Goal: Task Accomplishment & Management: Use online tool/utility

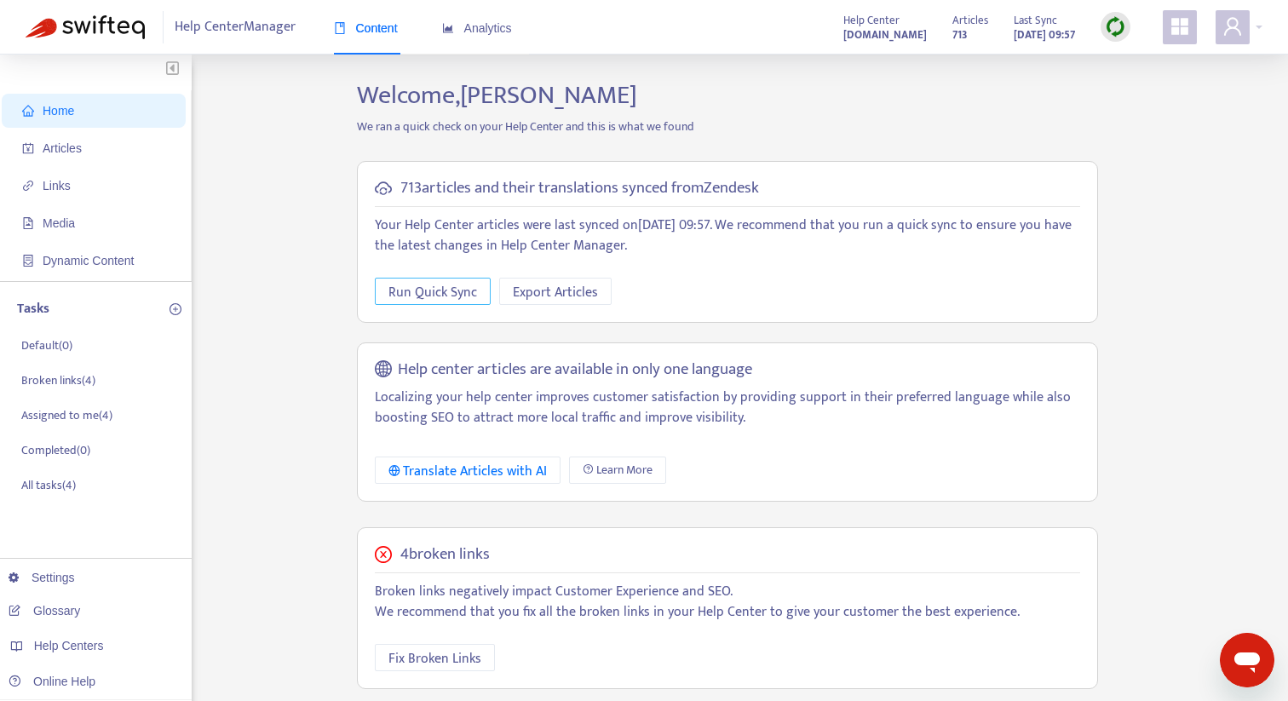
click at [447, 292] on span "Run Quick Sync" at bounding box center [432, 292] width 89 height 21
click at [454, 657] on span "Fix Broken Links" at bounding box center [441, 658] width 93 height 21
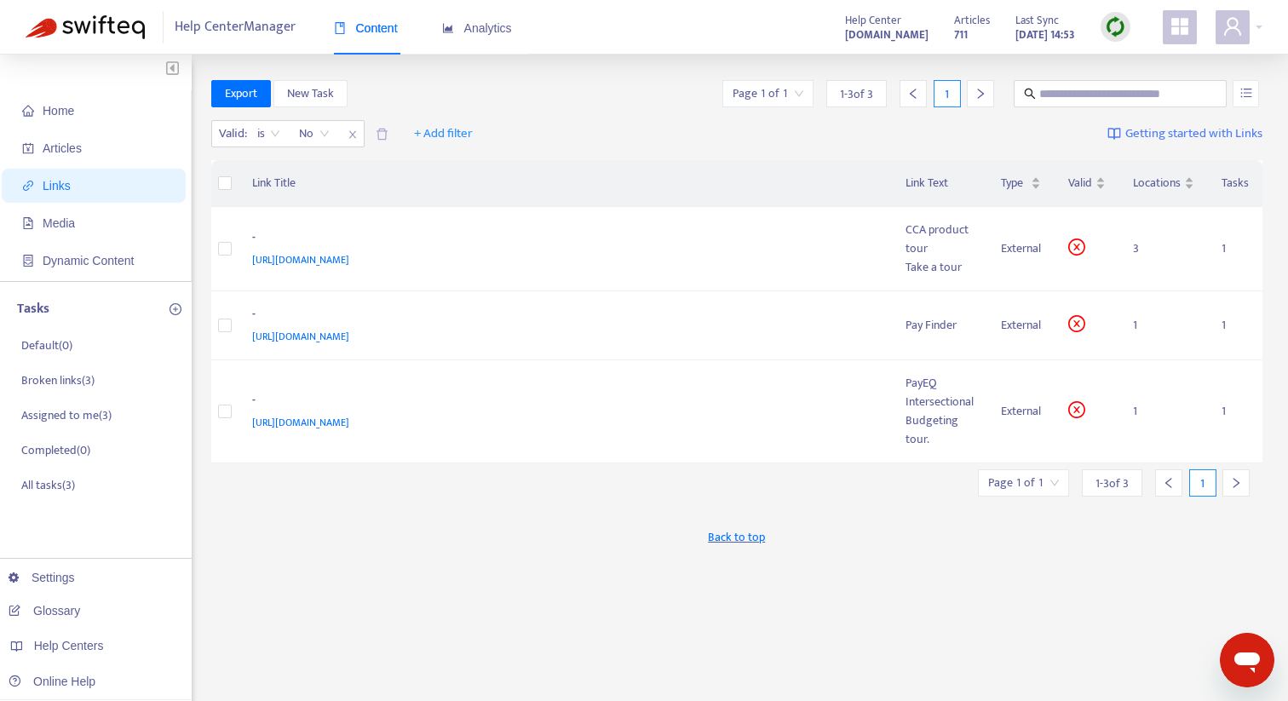
click at [94, 185] on span "Links" at bounding box center [97, 186] width 150 height 34
click at [879, 42] on strong "[DOMAIN_NAME]" at bounding box center [886, 35] width 83 height 19
click at [1171, 31] on icon "appstore" at bounding box center [1179, 26] width 17 height 17
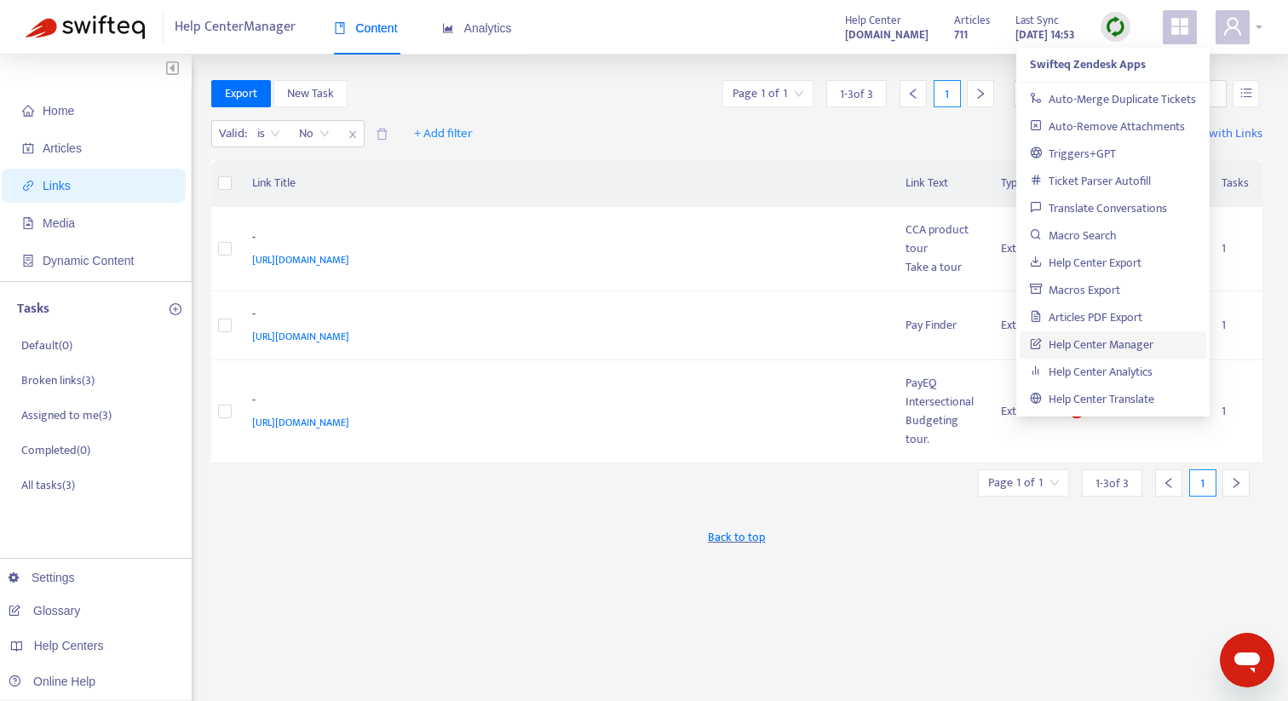
click at [1236, 26] on icon "user" at bounding box center [1232, 26] width 17 height 18
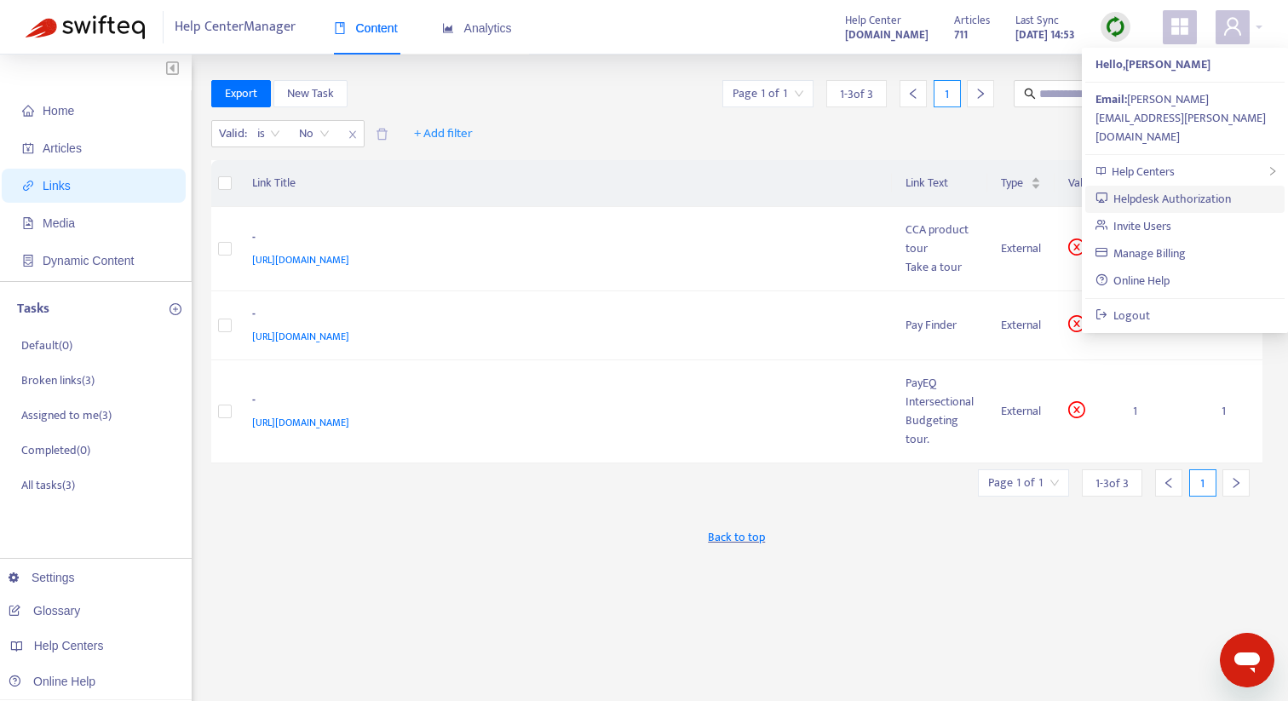
click at [1195, 189] on link "Helpdesk Authorization" at bounding box center [1163, 199] width 136 height 20
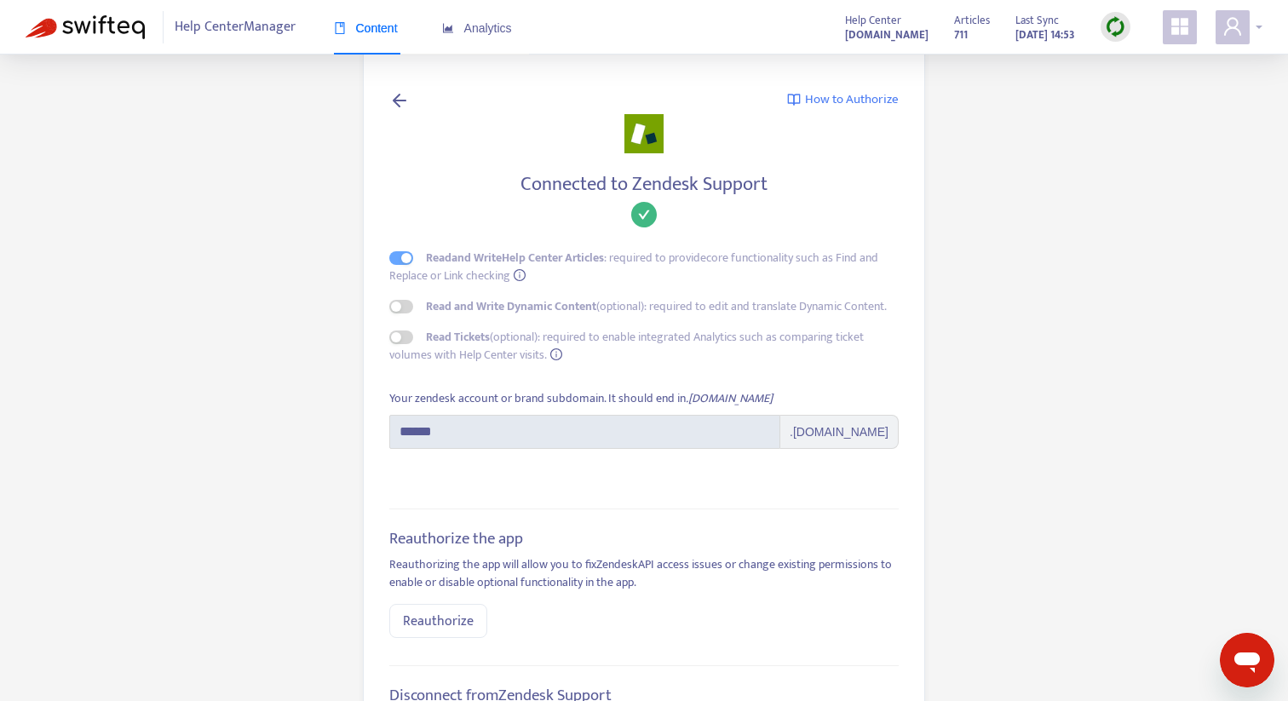
click at [1240, 32] on icon "user" at bounding box center [1232, 26] width 20 height 20
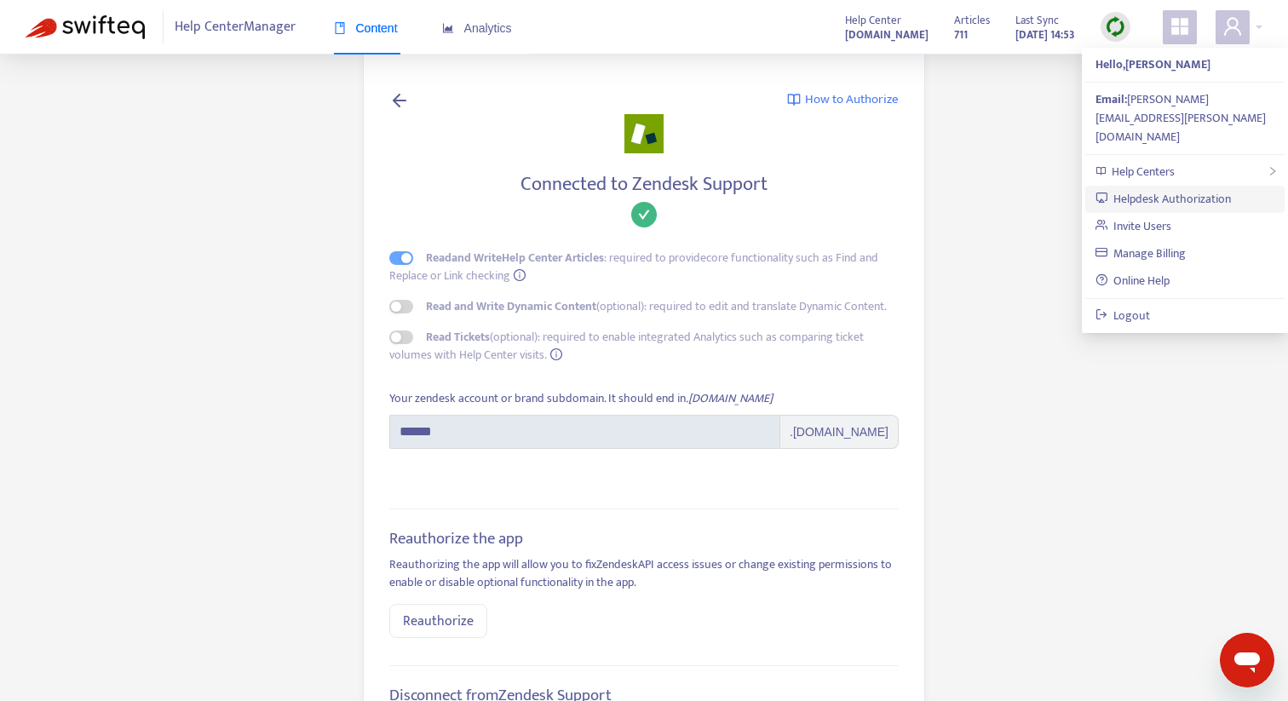
click at [1210, 189] on link "Helpdesk Authorization" at bounding box center [1163, 199] width 136 height 20
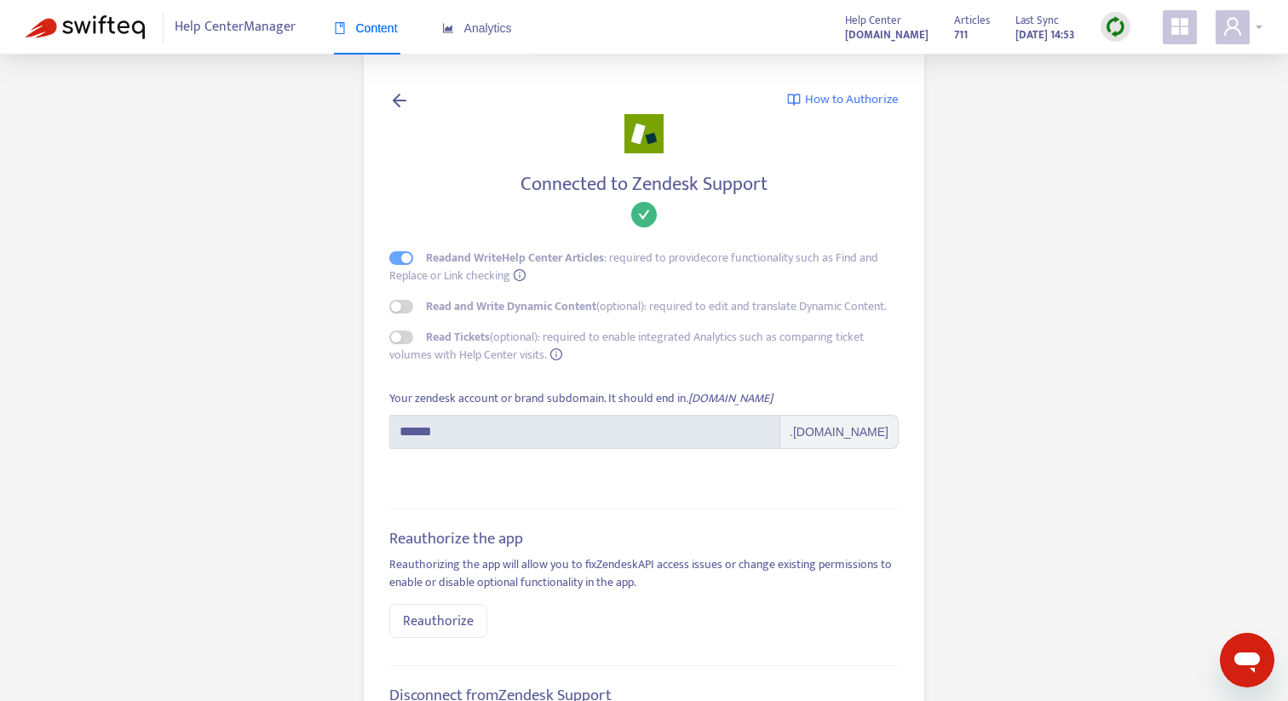
click at [1257, 23] on div at bounding box center [1238, 27] width 47 height 34
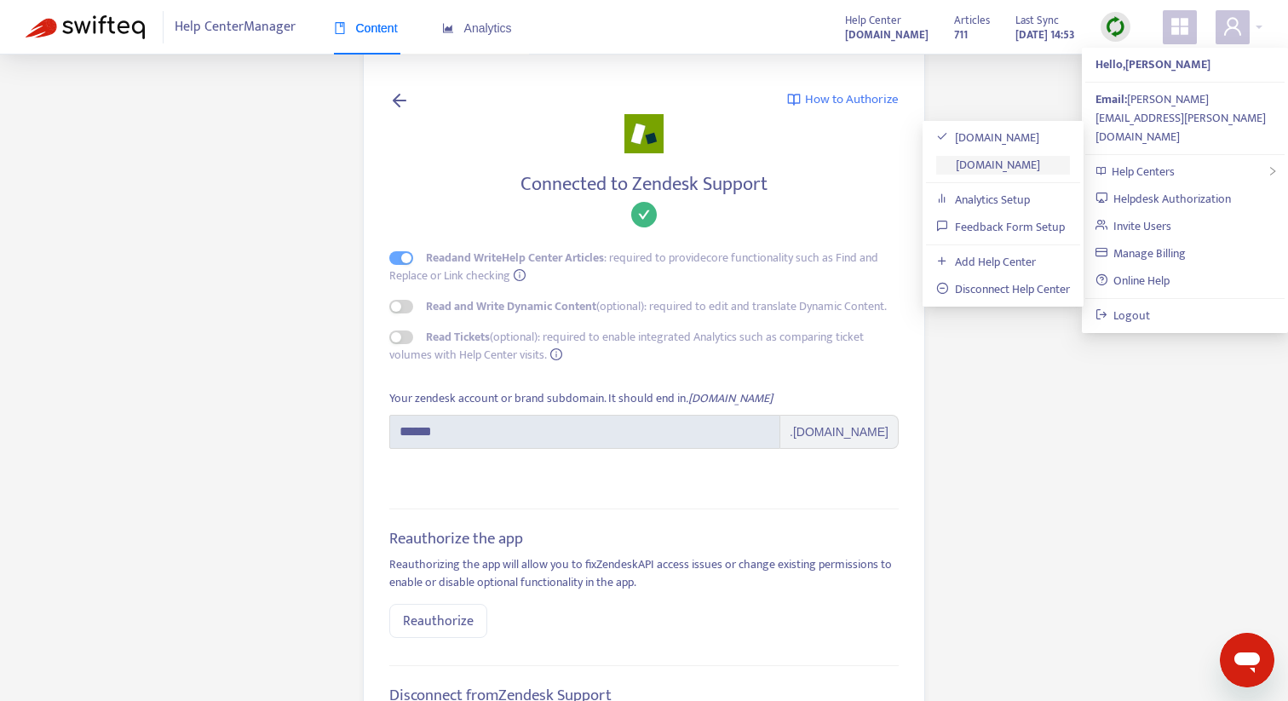
click at [1000, 168] on link "[DOMAIN_NAME]" at bounding box center [988, 165] width 104 height 20
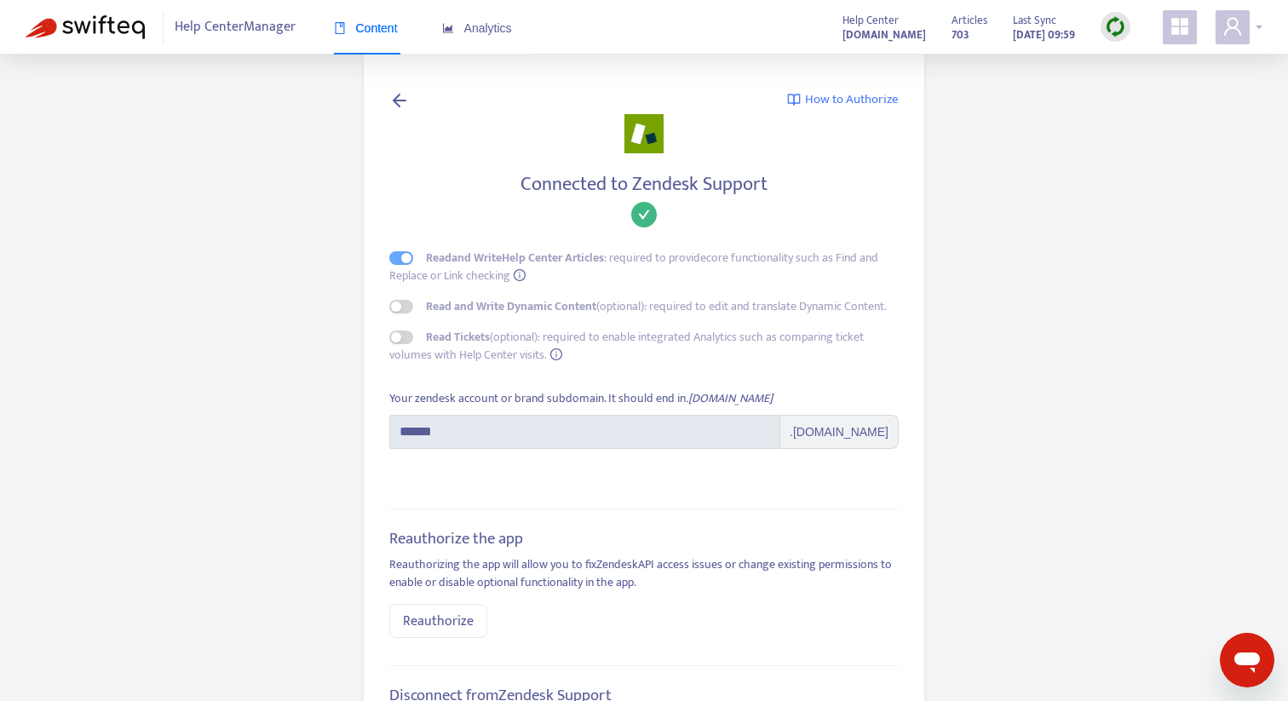
click at [1256, 21] on div at bounding box center [1238, 27] width 47 height 34
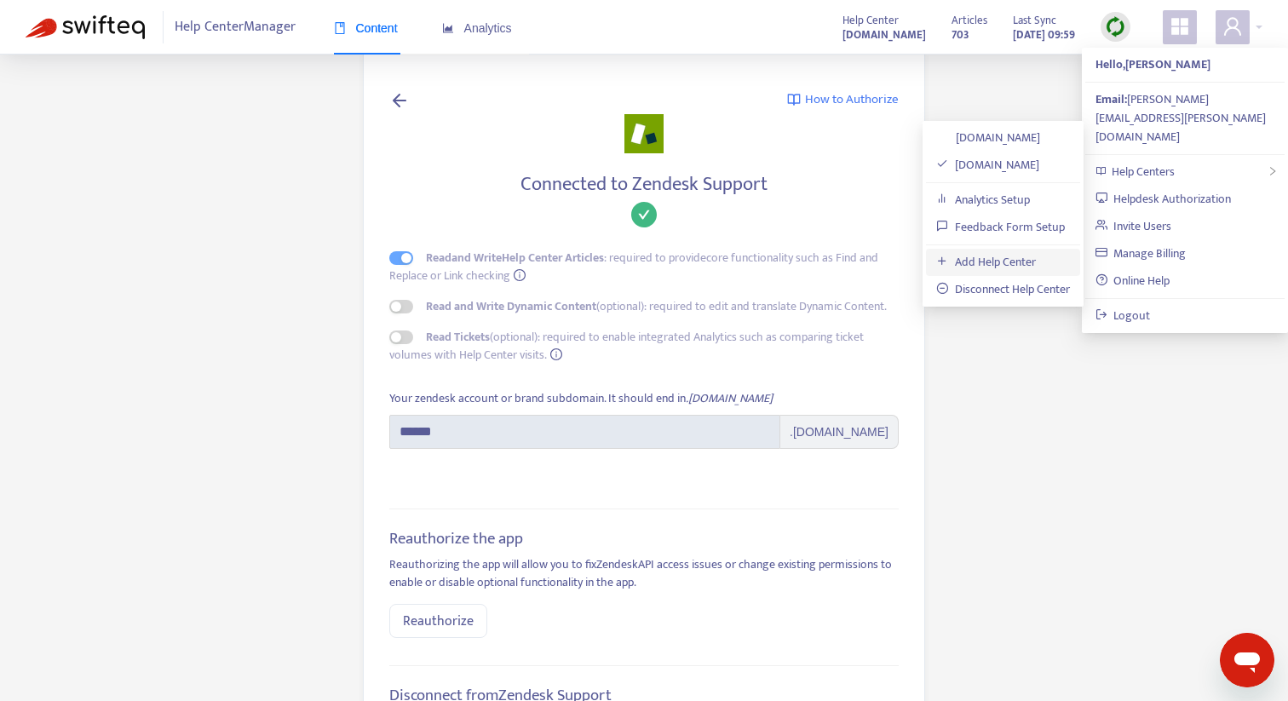
click at [1034, 270] on link "Add Help Center" at bounding box center [986, 262] width 100 height 20
